Goal: Task Accomplishment & Management: Use online tool/utility

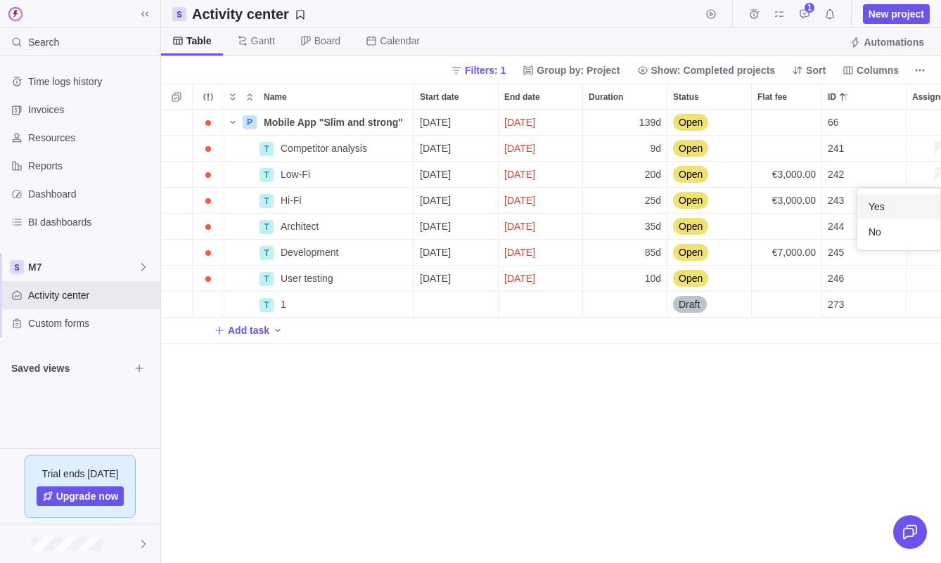
scroll to position [454, 780]
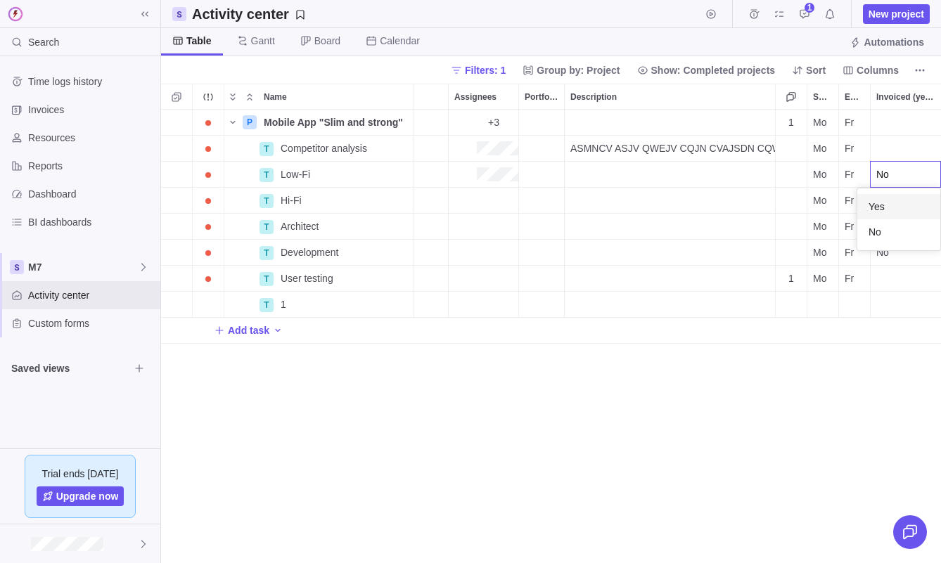
click at [883, 15] on body "Search Time logs history Invoices Resources Reports Dashboard BI dashboards M7 …" at bounding box center [470, 281] width 941 height 563
click at [883, 15] on span "New project" at bounding box center [897, 14] width 56 height 14
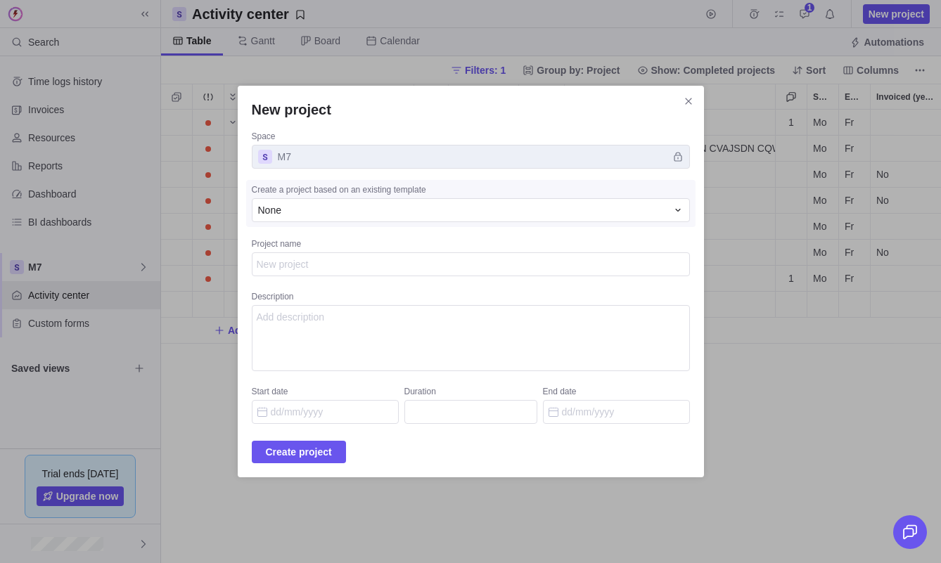
type textarea "x"
click at [499, 262] on textarea "Project name" at bounding box center [471, 264] width 438 height 24
click at [501, 218] on div "None" at bounding box center [471, 210] width 438 height 24
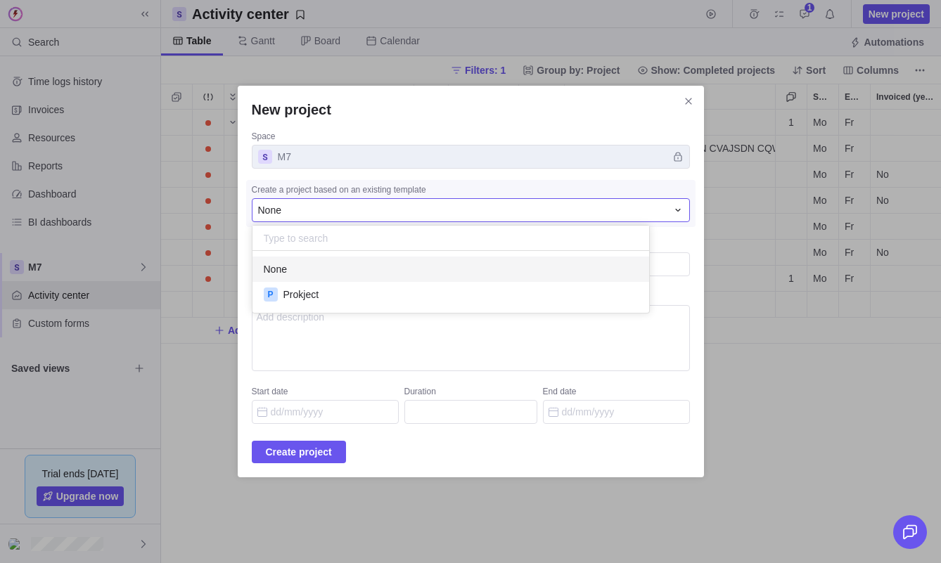
click at [661, 100] on div "New project Space M7 Create a project based on an existing template None None P…" at bounding box center [470, 281] width 941 height 563
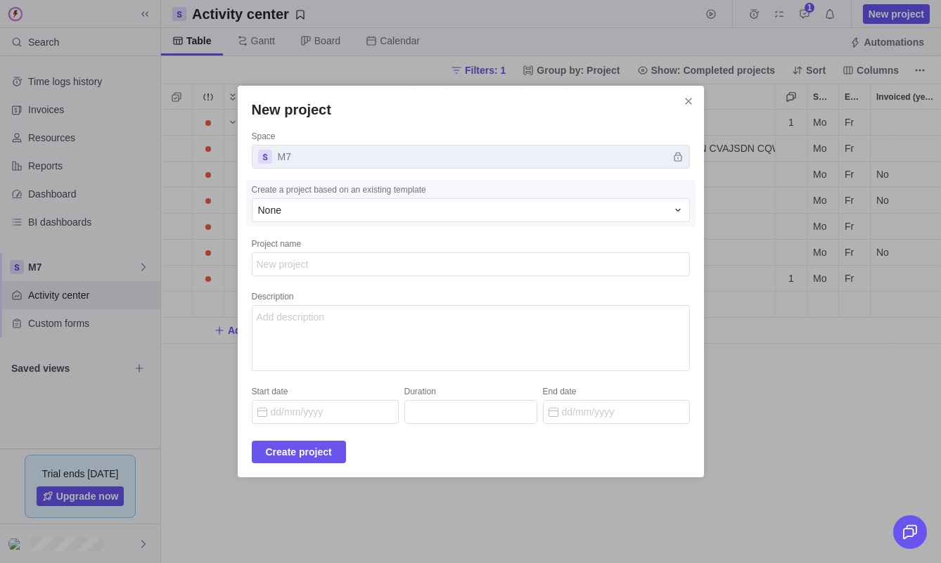
click at [68, 139] on div "New project Space M7 Create a project based on an existing template None Projec…" at bounding box center [470, 281] width 941 height 563
click at [78, 133] on div "New project Space M7 Create a project based on an existing template None Projec…" at bounding box center [470, 281] width 941 height 563
click at [683, 100] on icon "Close" at bounding box center [688, 101] width 11 height 11
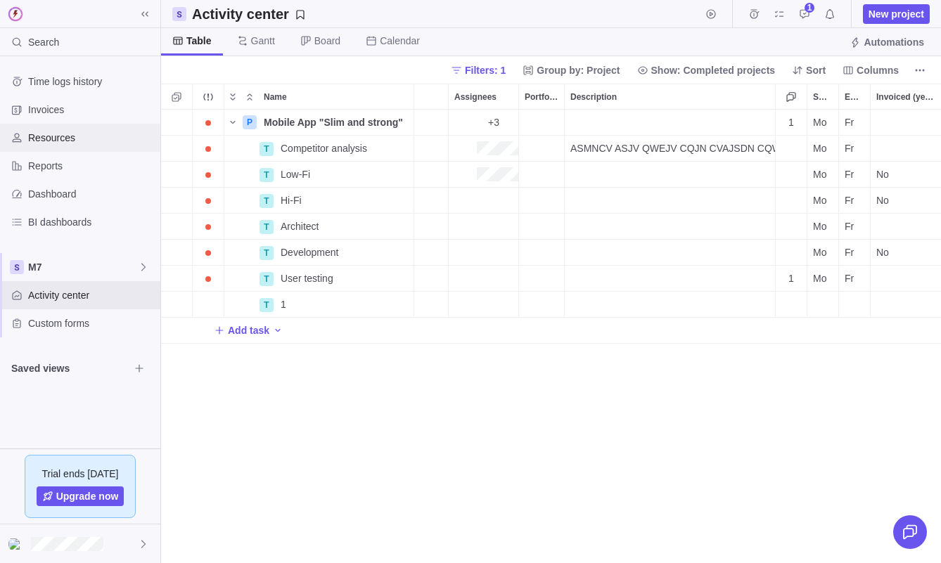
click at [72, 149] on div "Resources" at bounding box center [80, 138] width 160 height 28
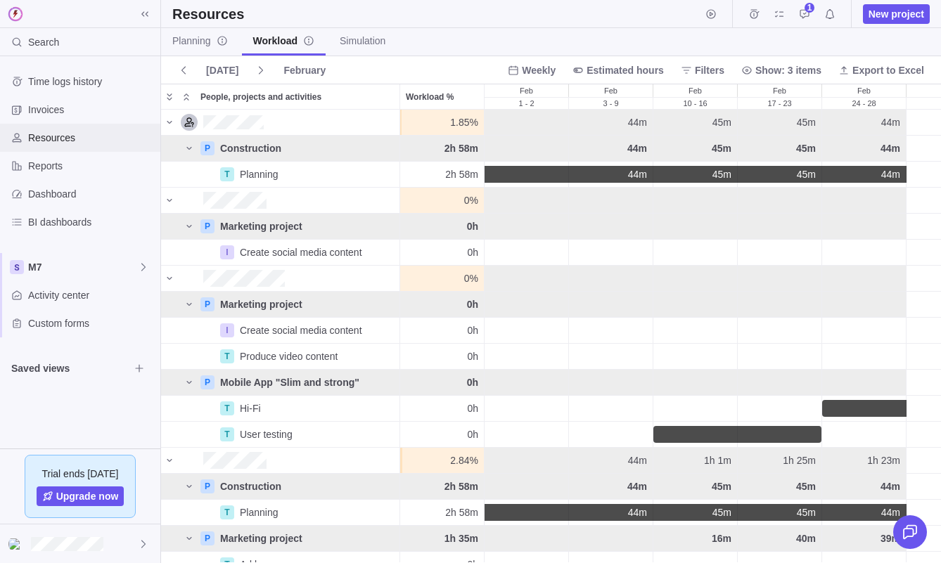
scroll to position [453, 780]
click at [79, 80] on span "Time logs history" at bounding box center [91, 82] width 127 height 14
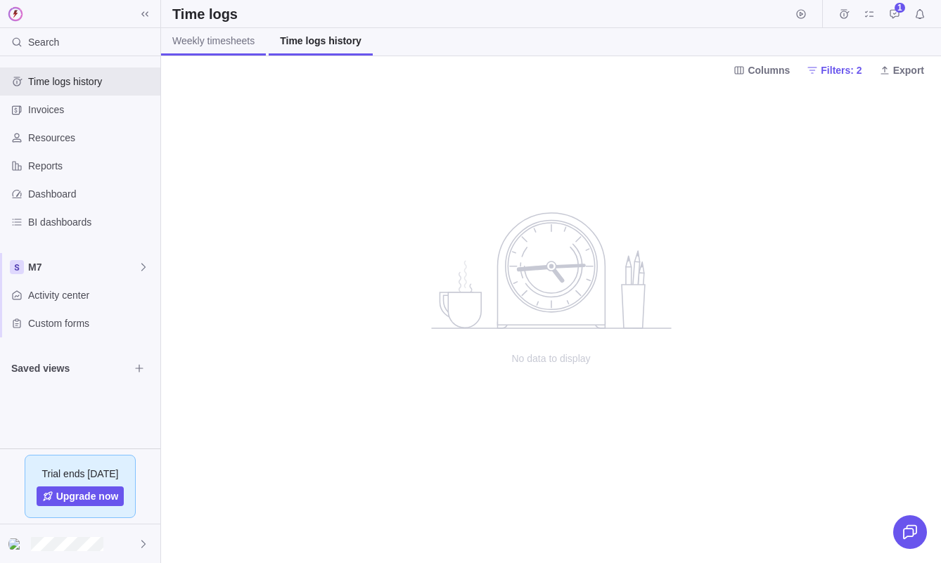
click at [232, 39] on span "Weekly timesheets" at bounding box center [213, 41] width 82 height 14
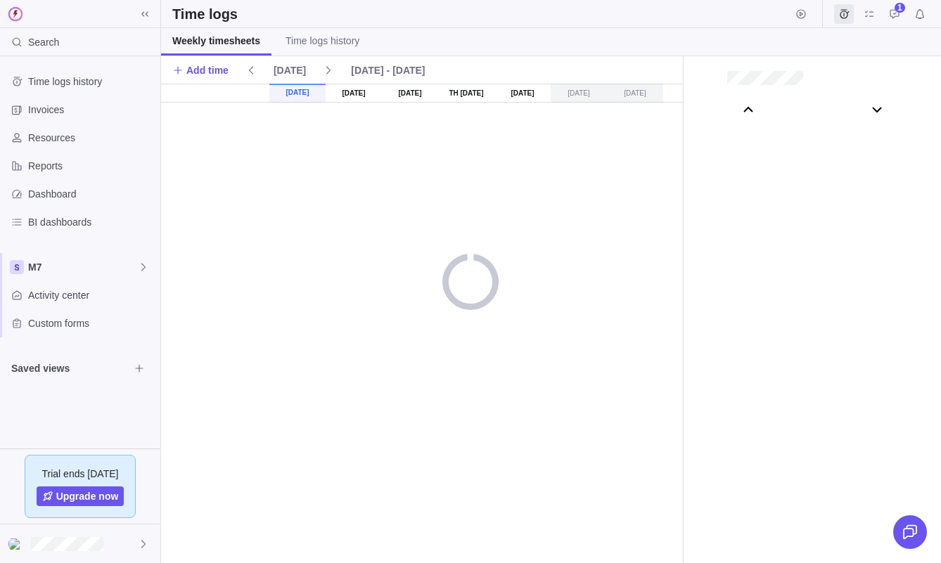
scroll to position [78254, 0]
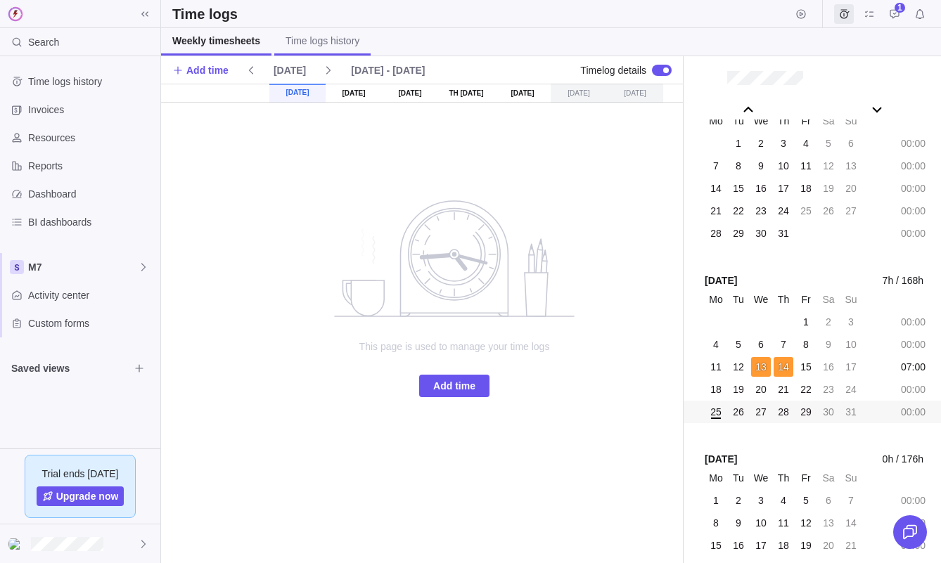
click at [309, 44] on span "Time logs history" at bounding box center [323, 41] width 74 height 14
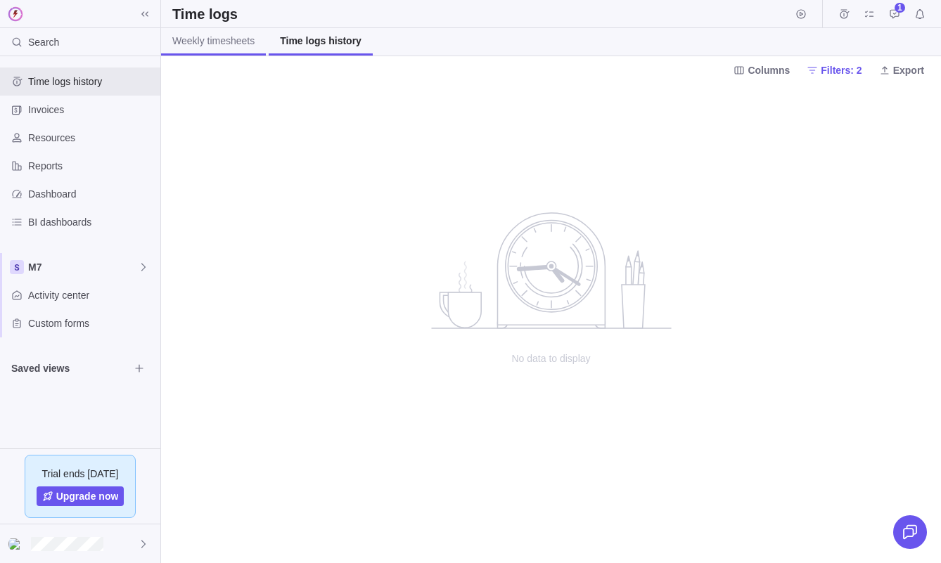
click at [224, 30] on link "Weekly timesheets" at bounding box center [213, 41] width 105 height 27
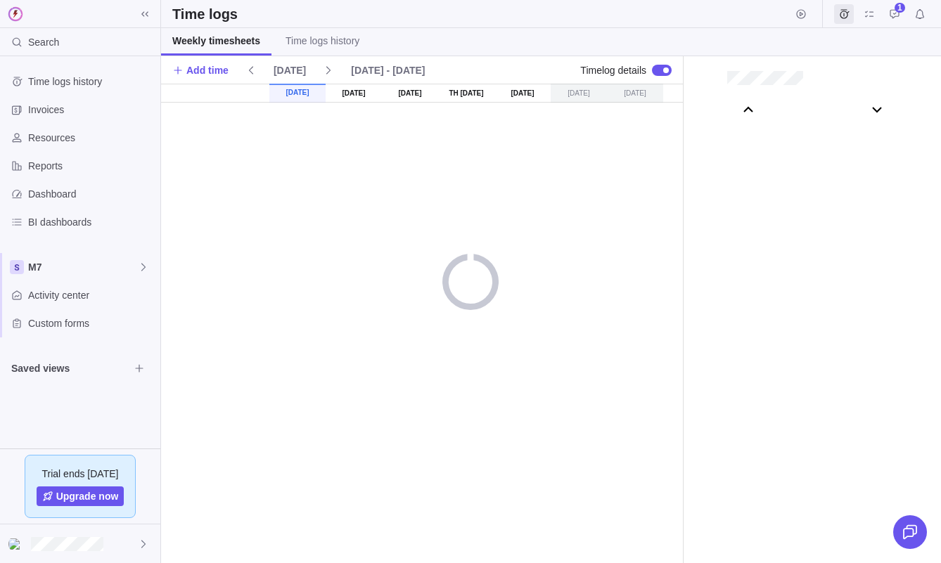
scroll to position [78254, 0]
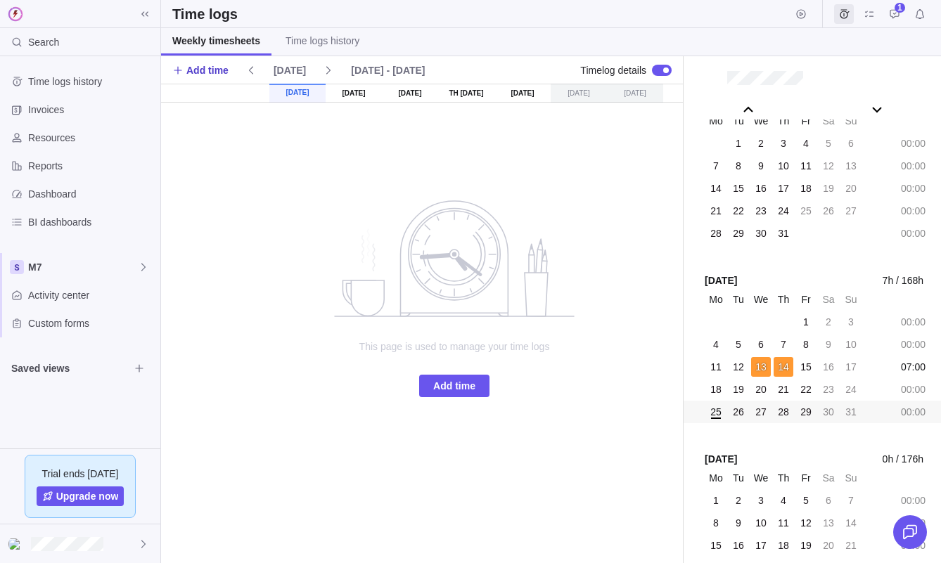
click at [199, 67] on span "Add time" at bounding box center [207, 70] width 42 height 14
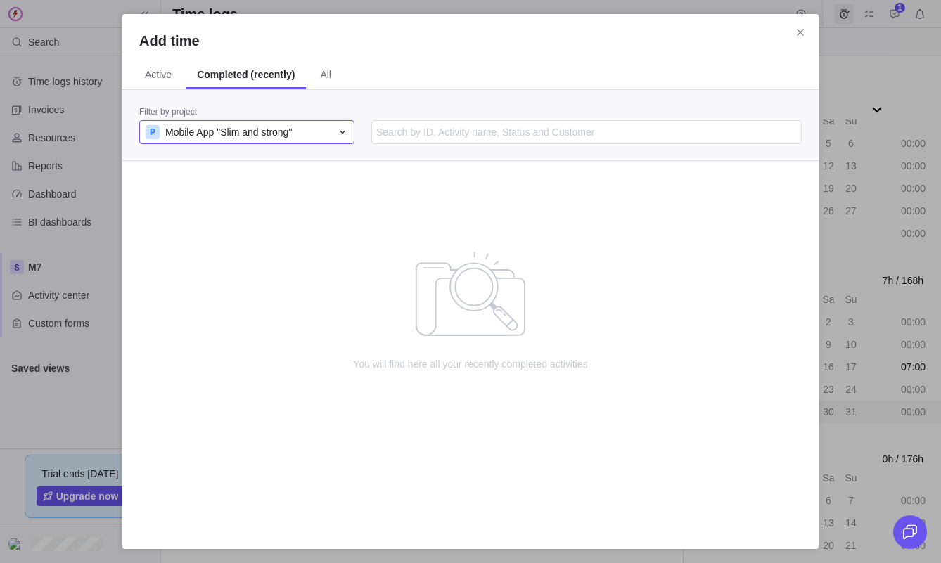
click at [269, 137] on span "Mobile App "Slim and strong"" at bounding box center [228, 132] width 127 height 14
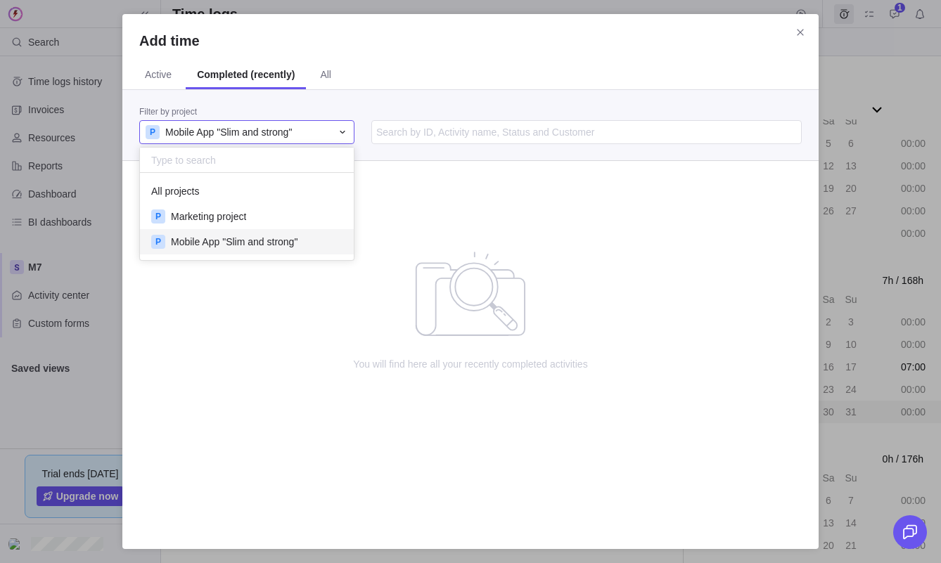
scroll to position [87, 214]
click at [262, 191] on div "All projects" at bounding box center [247, 191] width 214 height 25
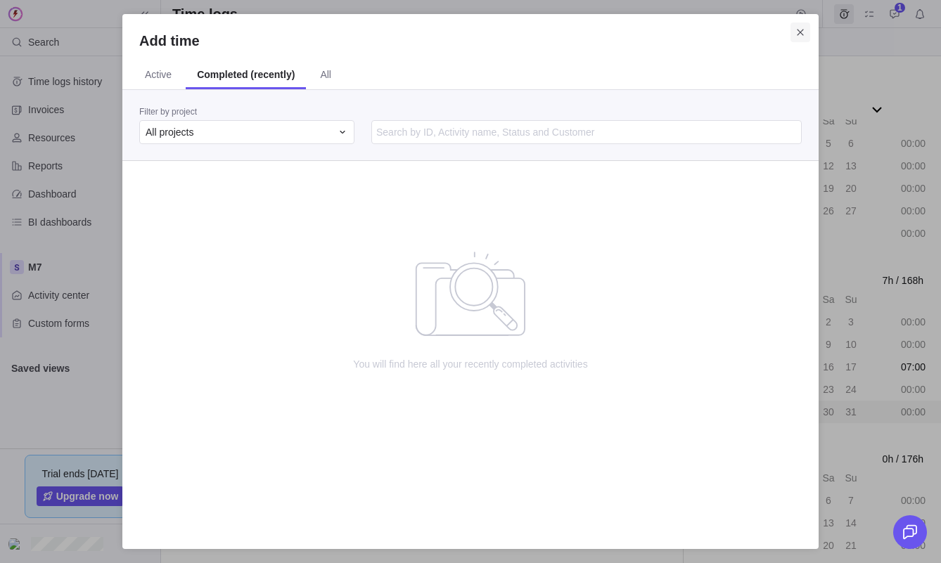
click at [791, 35] on span "Close" at bounding box center [801, 33] width 20 height 20
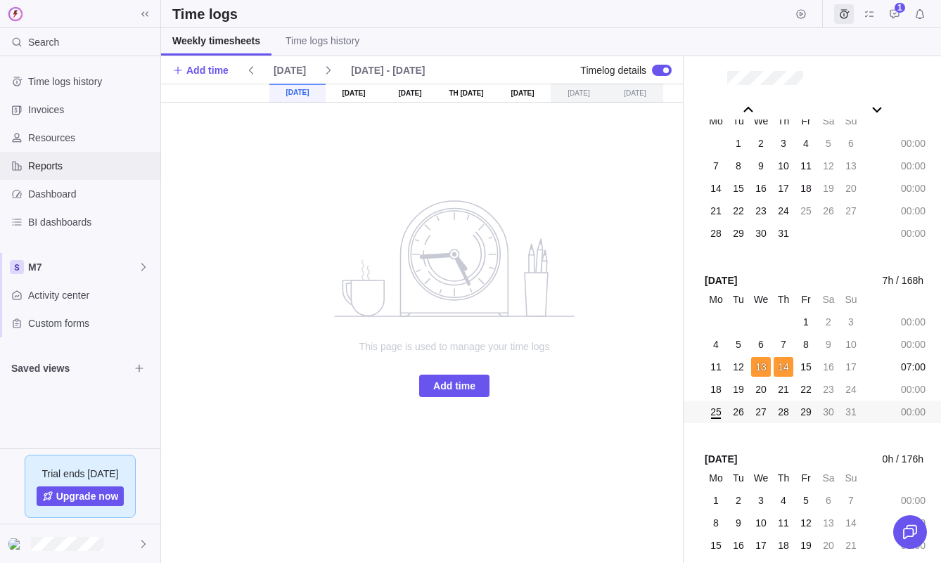
click at [71, 172] on span "Reports" at bounding box center [91, 166] width 127 height 14
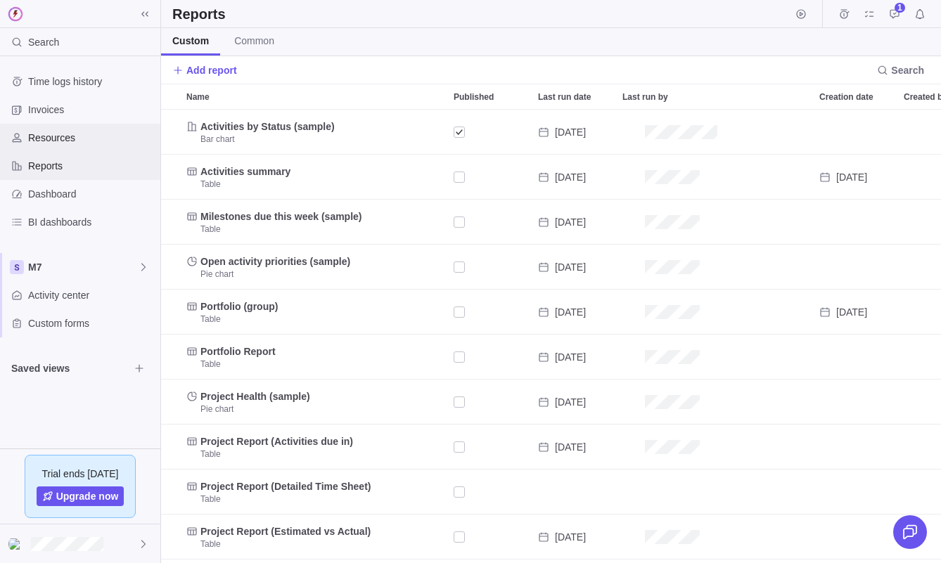
scroll to position [454, 780]
click at [74, 145] on div "Resources" at bounding box center [80, 138] width 160 height 28
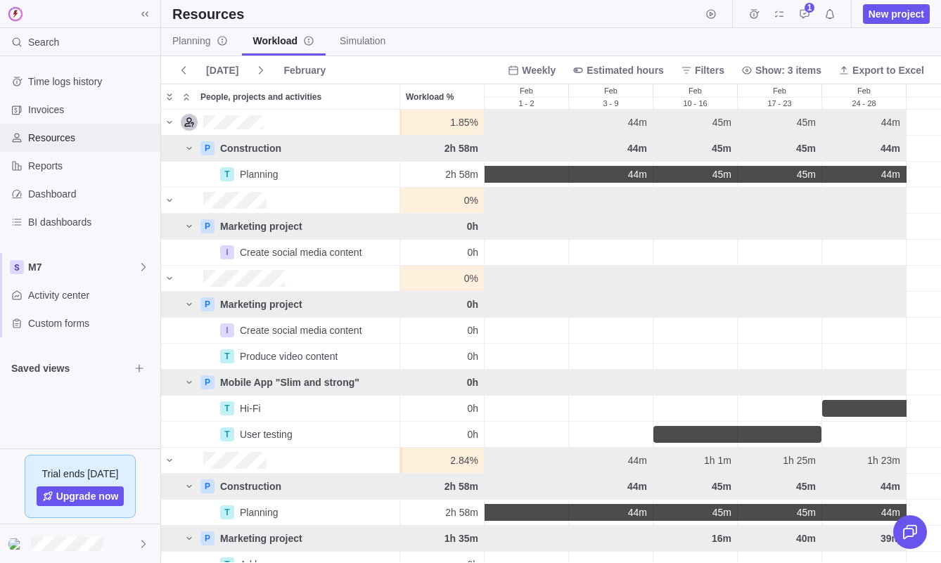
scroll to position [453, 780]
click at [68, 188] on span "Dashboard" at bounding box center [91, 194] width 127 height 14
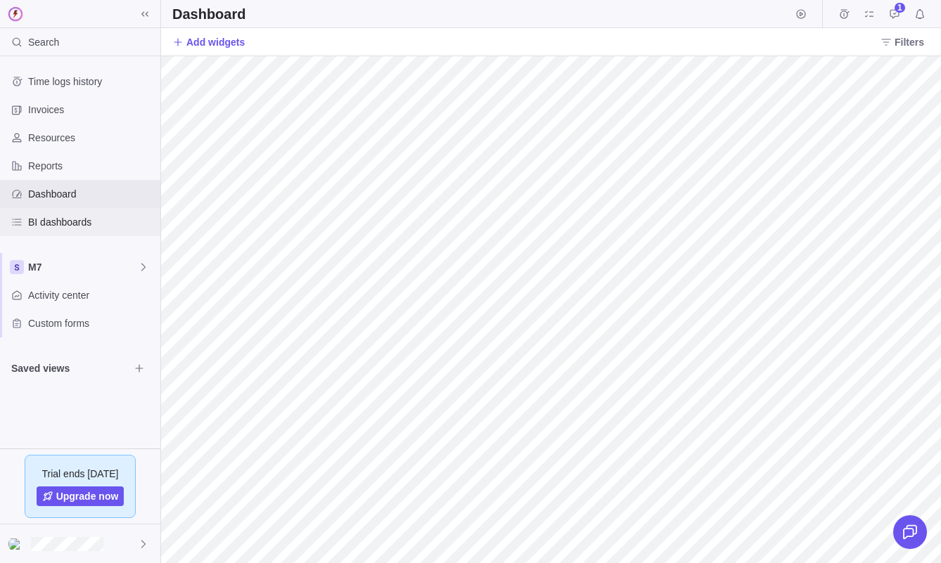
click at [65, 217] on span "BI dashboards" at bounding box center [91, 222] width 127 height 14
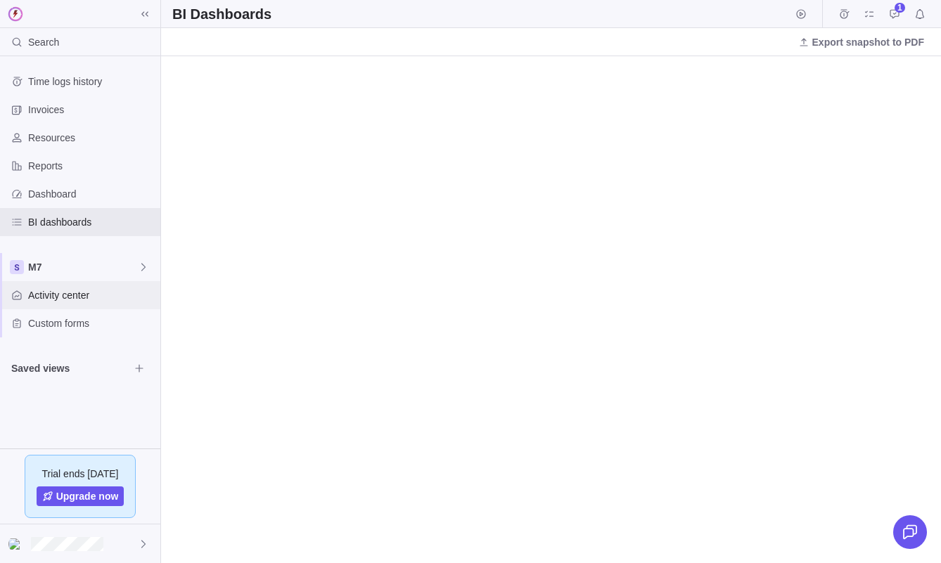
click at [50, 290] on span "Activity center" at bounding box center [91, 295] width 127 height 14
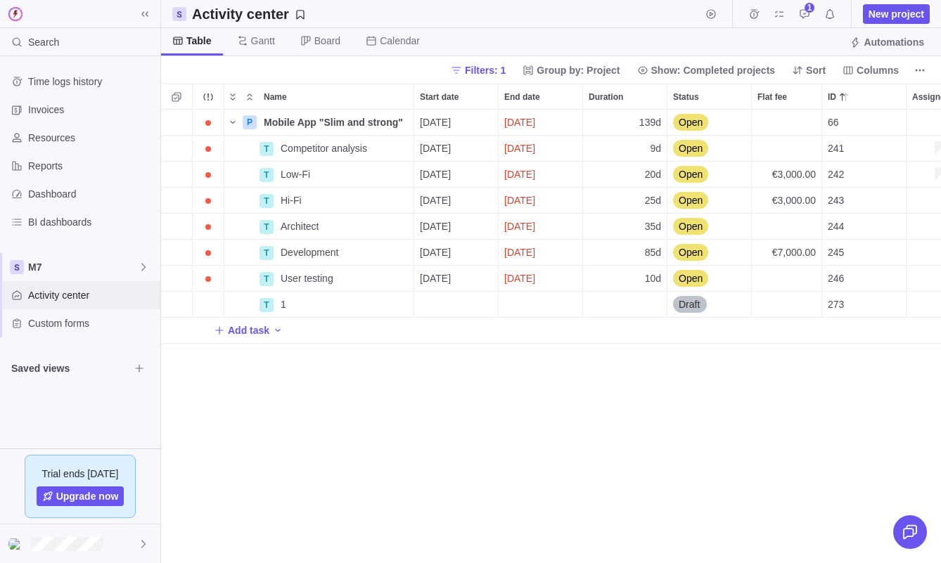
scroll to position [454, 780]
click at [243, 333] on span "Add task" at bounding box center [248, 331] width 41 height 14
click at [320, 407] on div "P Mobile App "Slim and strong" Details [DATE] [DATE] 139d Open 66 +3 1 Mo Fr T …" at bounding box center [551, 337] width 780 height 454
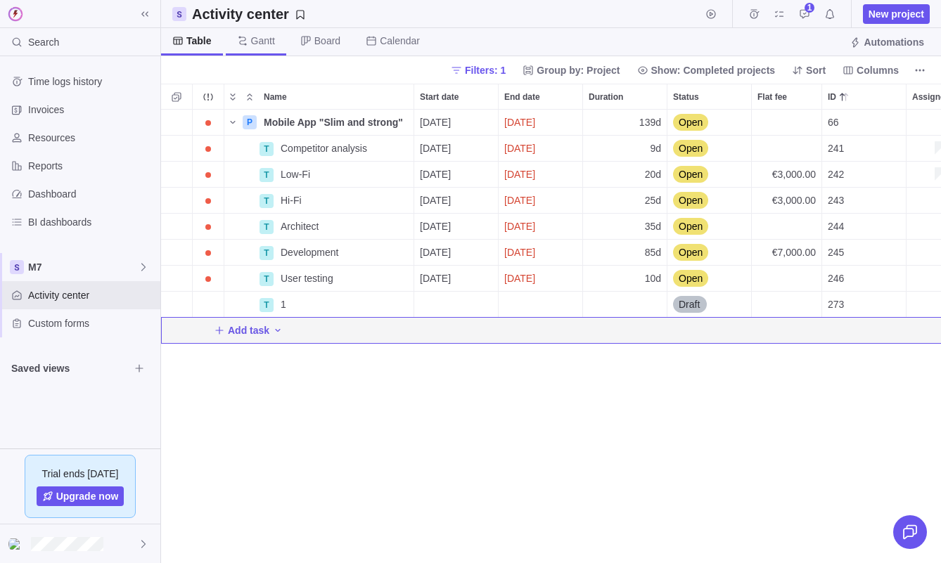
click at [265, 41] on span "Gantt" at bounding box center [263, 41] width 24 height 14
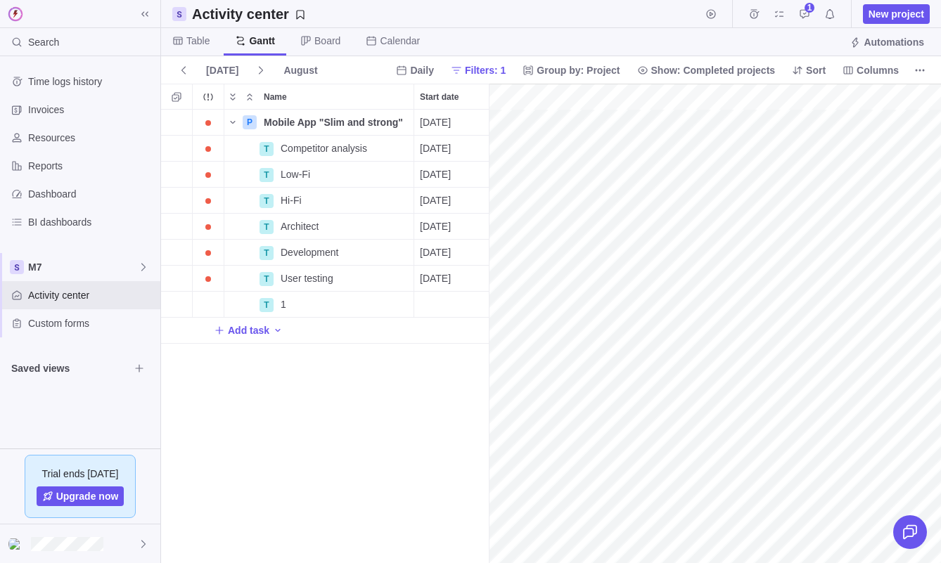
scroll to position [0, 14828]
click at [305, 44] on icon at bounding box center [305, 40] width 11 height 11
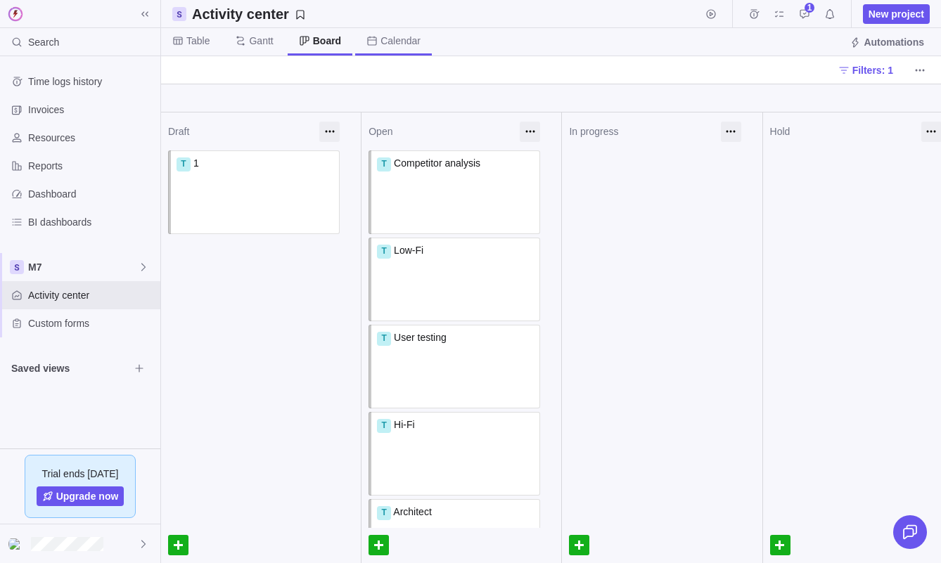
click at [364, 43] on span "Calendar" at bounding box center [393, 41] width 77 height 27
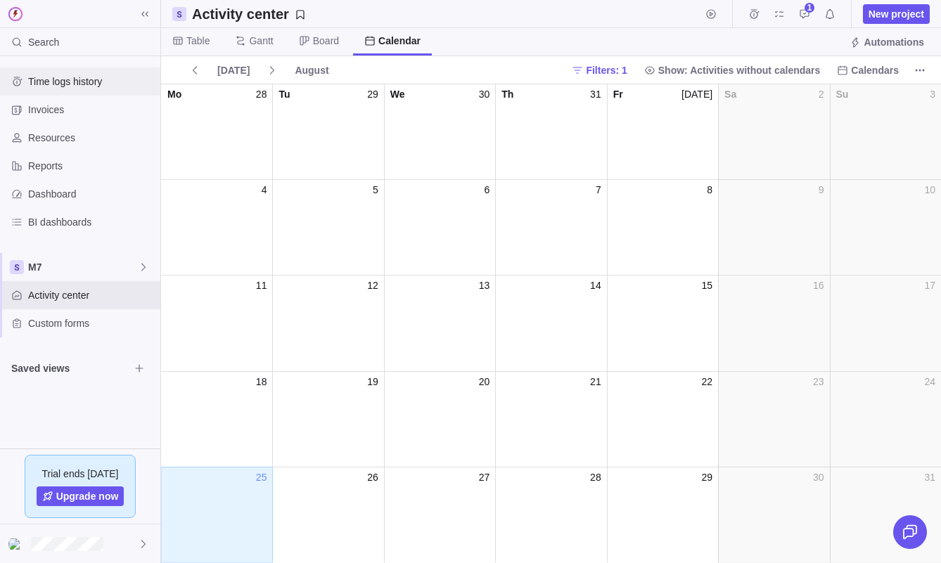
click at [56, 77] on span "Time logs history" at bounding box center [91, 82] width 127 height 14
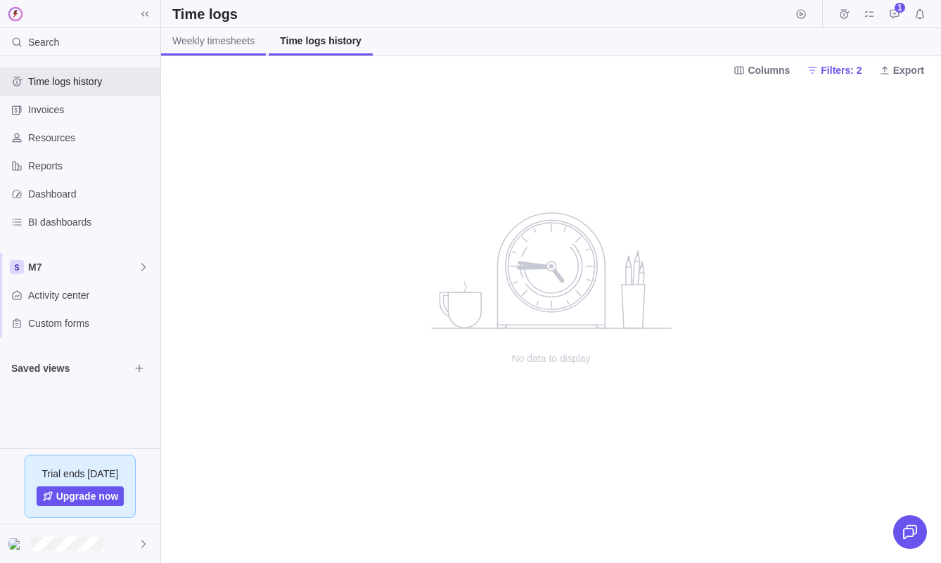
click at [239, 38] on span "Weekly timesheets" at bounding box center [213, 41] width 82 height 14
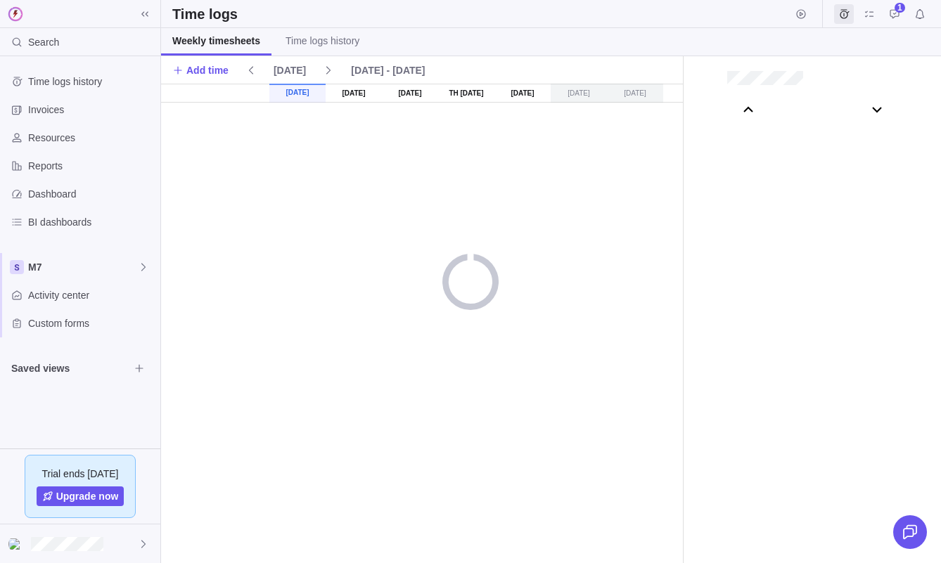
scroll to position [78254, 0]
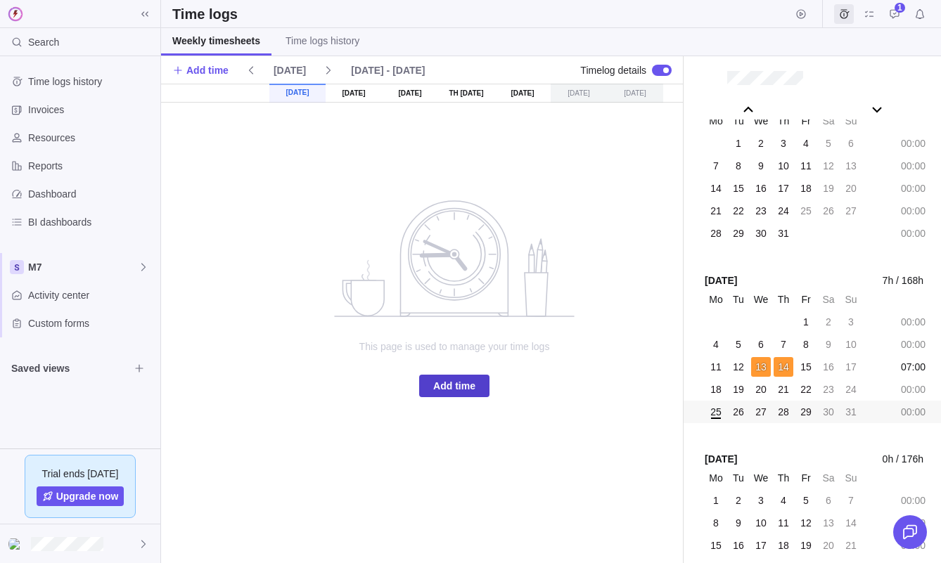
click at [461, 376] on span "Add time" at bounding box center [454, 386] width 70 height 23
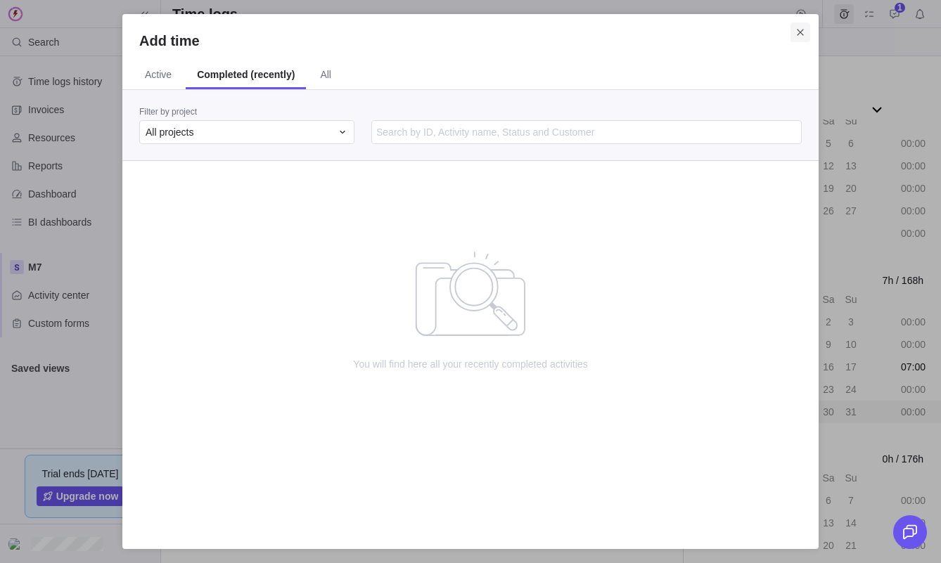
click at [793, 36] on span "Close" at bounding box center [801, 33] width 20 height 20
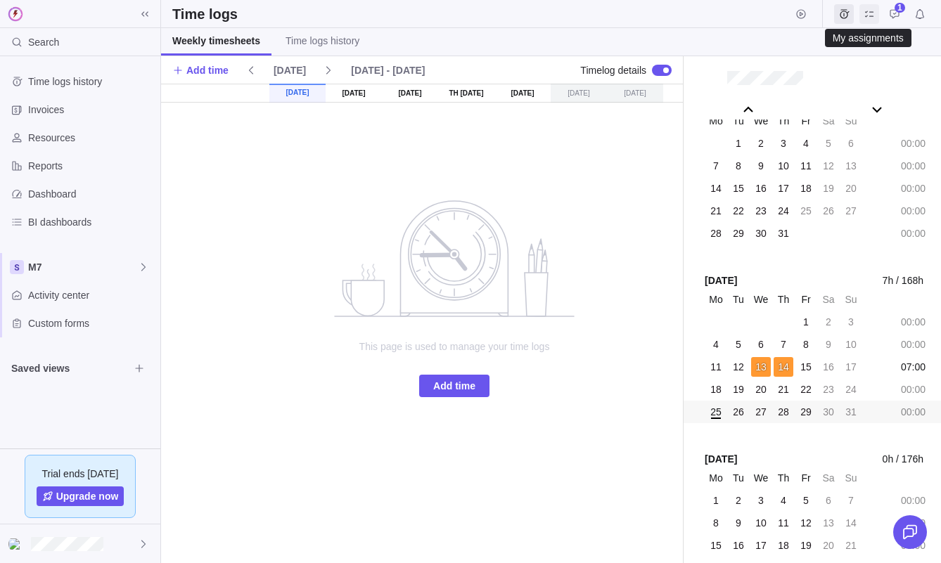
click at [868, 18] on icon "My assignments" at bounding box center [869, 13] width 11 height 11
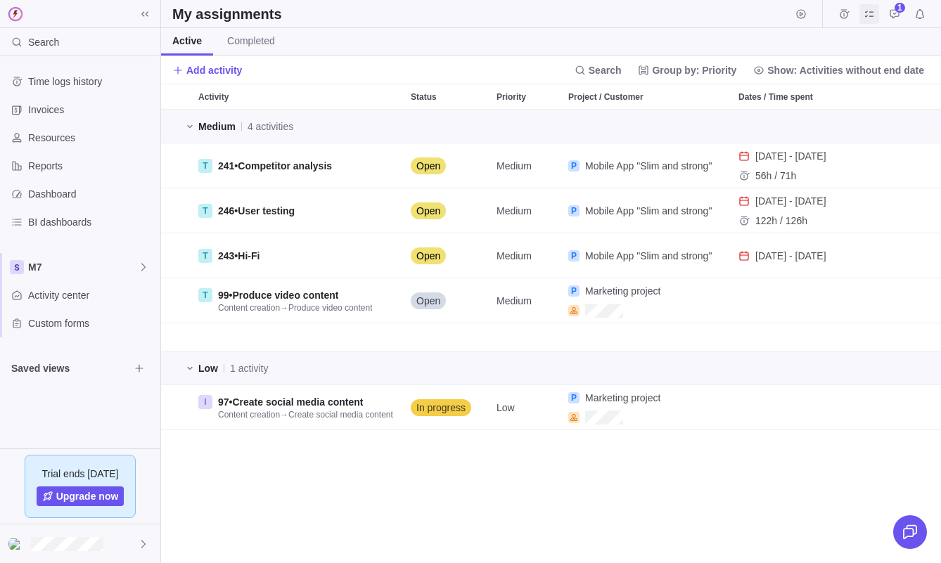
scroll to position [454, 780]
click at [231, 73] on span "Add activity" at bounding box center [214, 70] width 56 height 14
